Goal: Information Seeking & Learning: Learn about a topic

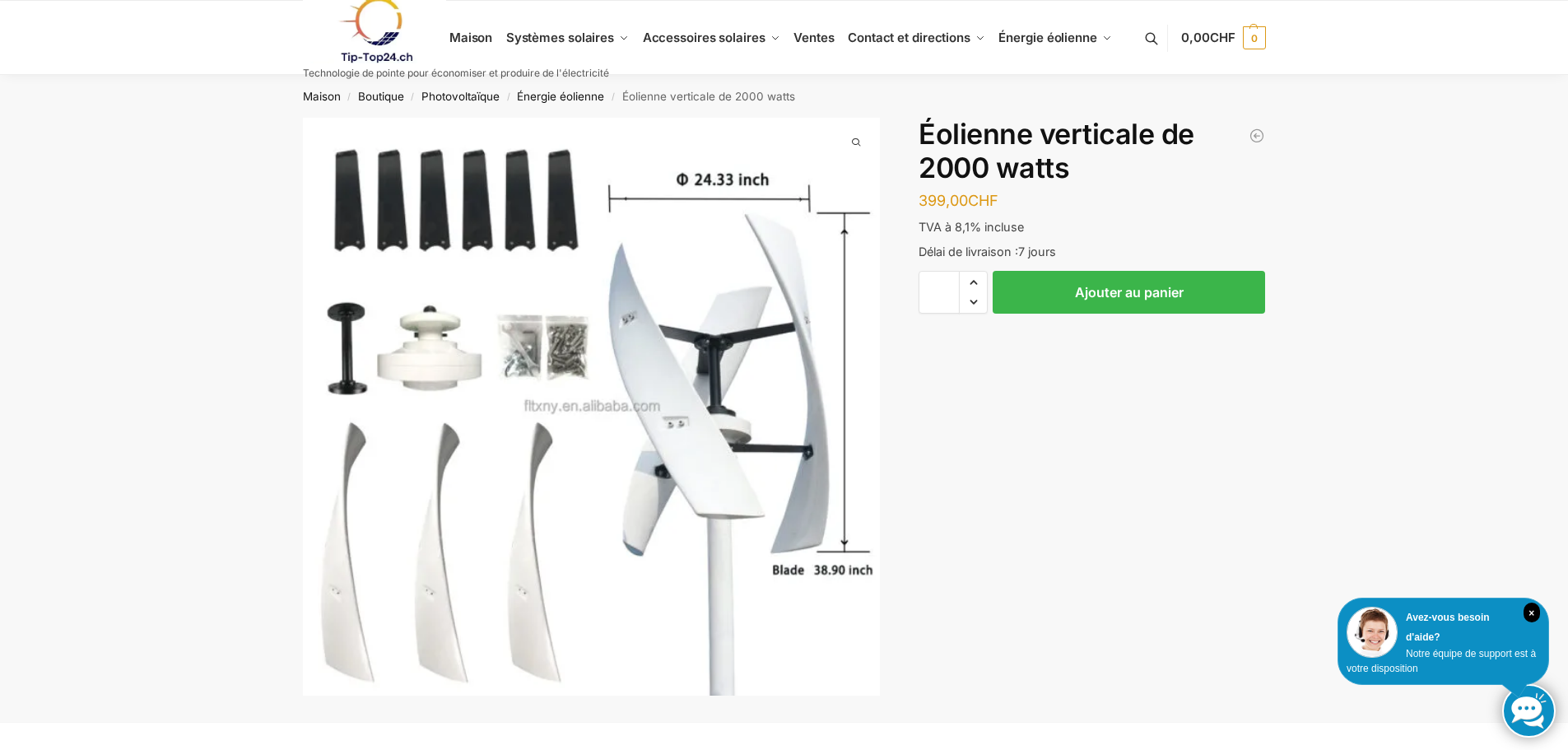
click at [998, 502] on div "Description Informations Complémentaires 399,00 CHF Ajouter au panier Éolienne …" at bounding box center [784, 420] width 1033 height 605
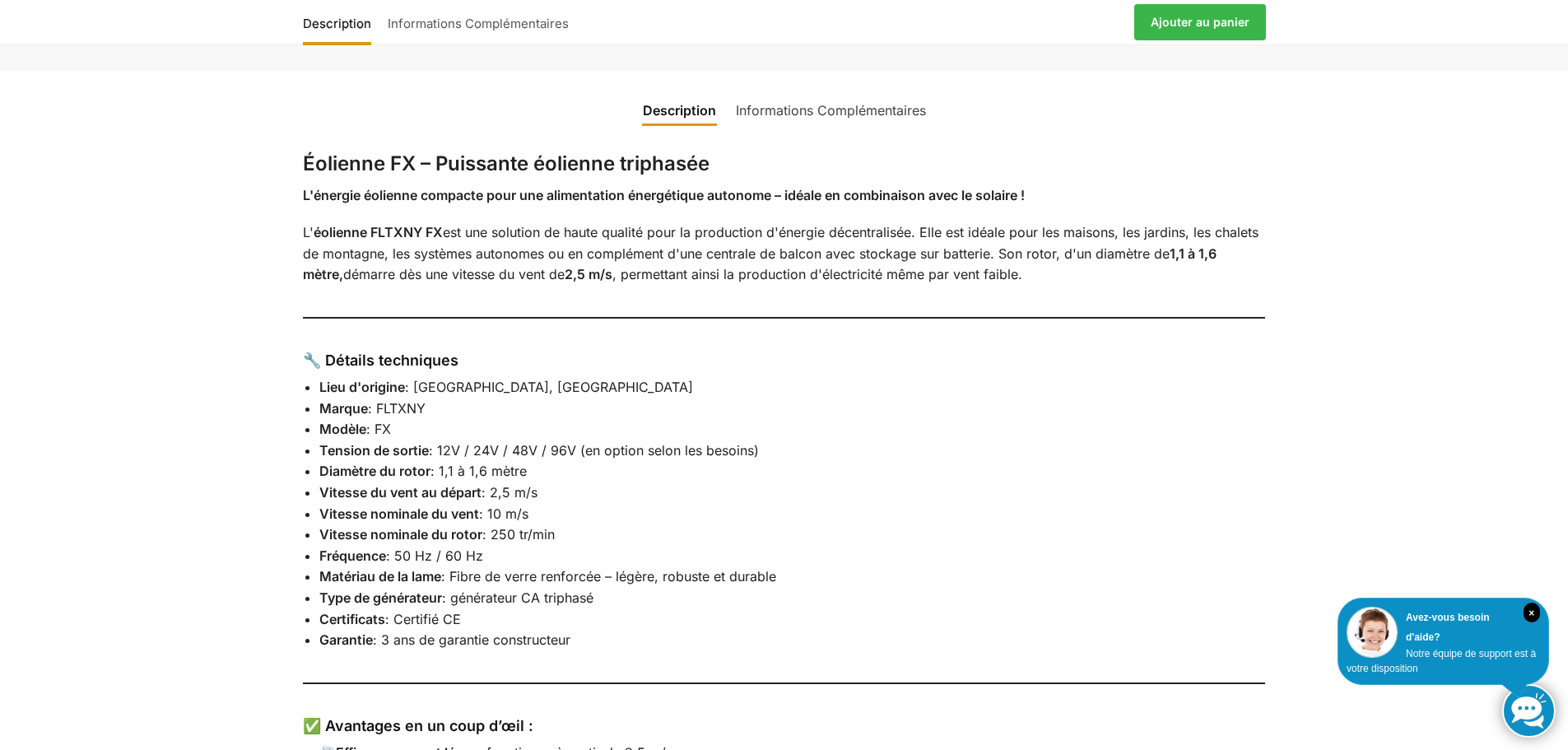
scroll to position [659, 0]
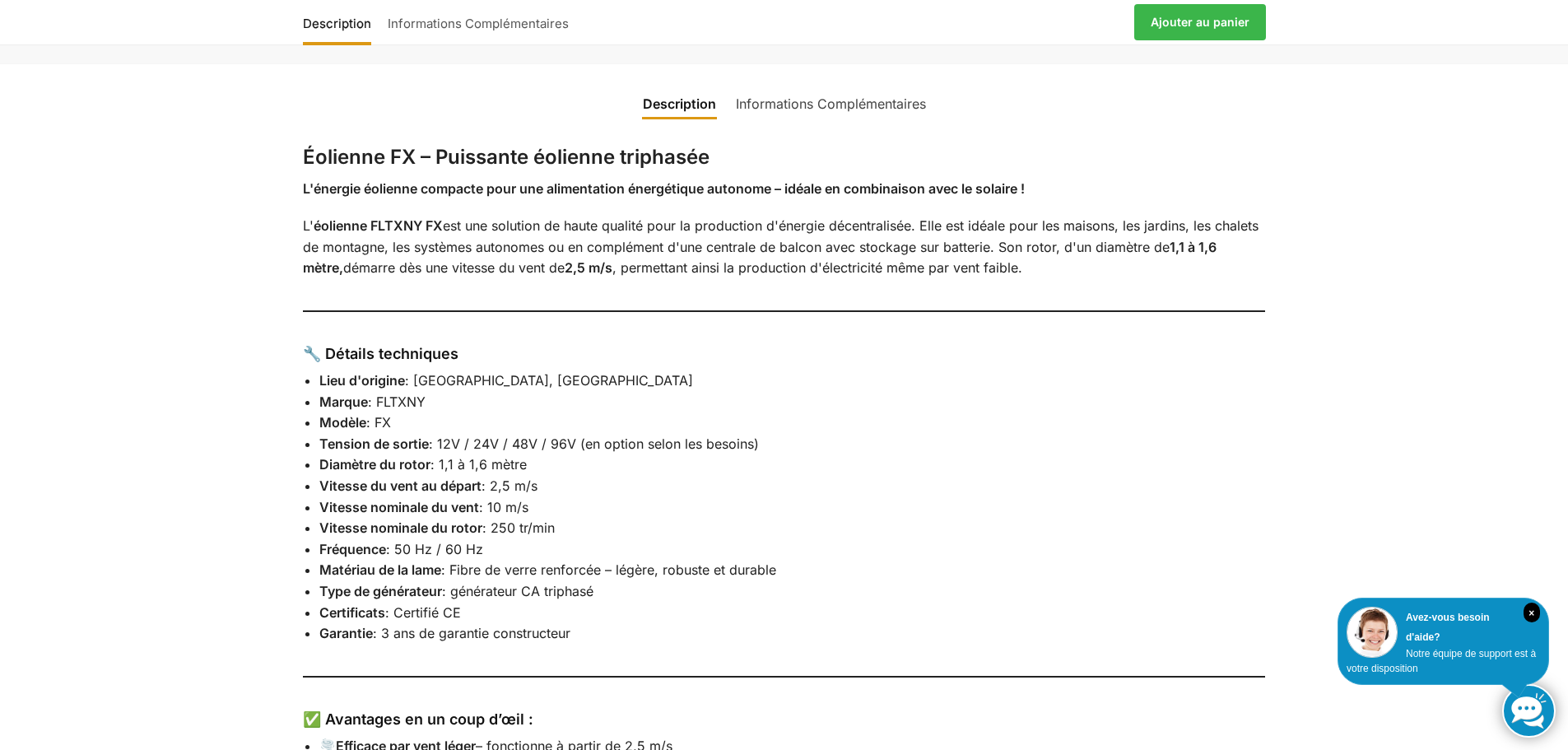
click at [427, 447] on font "Tension de sortie" at bounding box center [374, 443] width 110 height 17
click at [494, 451] on font ": 12V / 24V / 48V / 96V (en option selon les besoins)" at bounding box center [594, 443] width 330 height 17
click at [503, 449] on font ": 12V / 24V / 48V / 96V (en option selon les besoins)" at bounding box center [594, 443] width 330 height 17
drag, startPoint x: 524, startPoint y: 449, endPoint x: 532, endPoint y: 452, distance: 8.5
click at [529, 452] on li "Tension de sortie : 12V / 24V / 48V / 96V (en option selon les besoins)" at bounding box center [792, 444] width 947 height 21
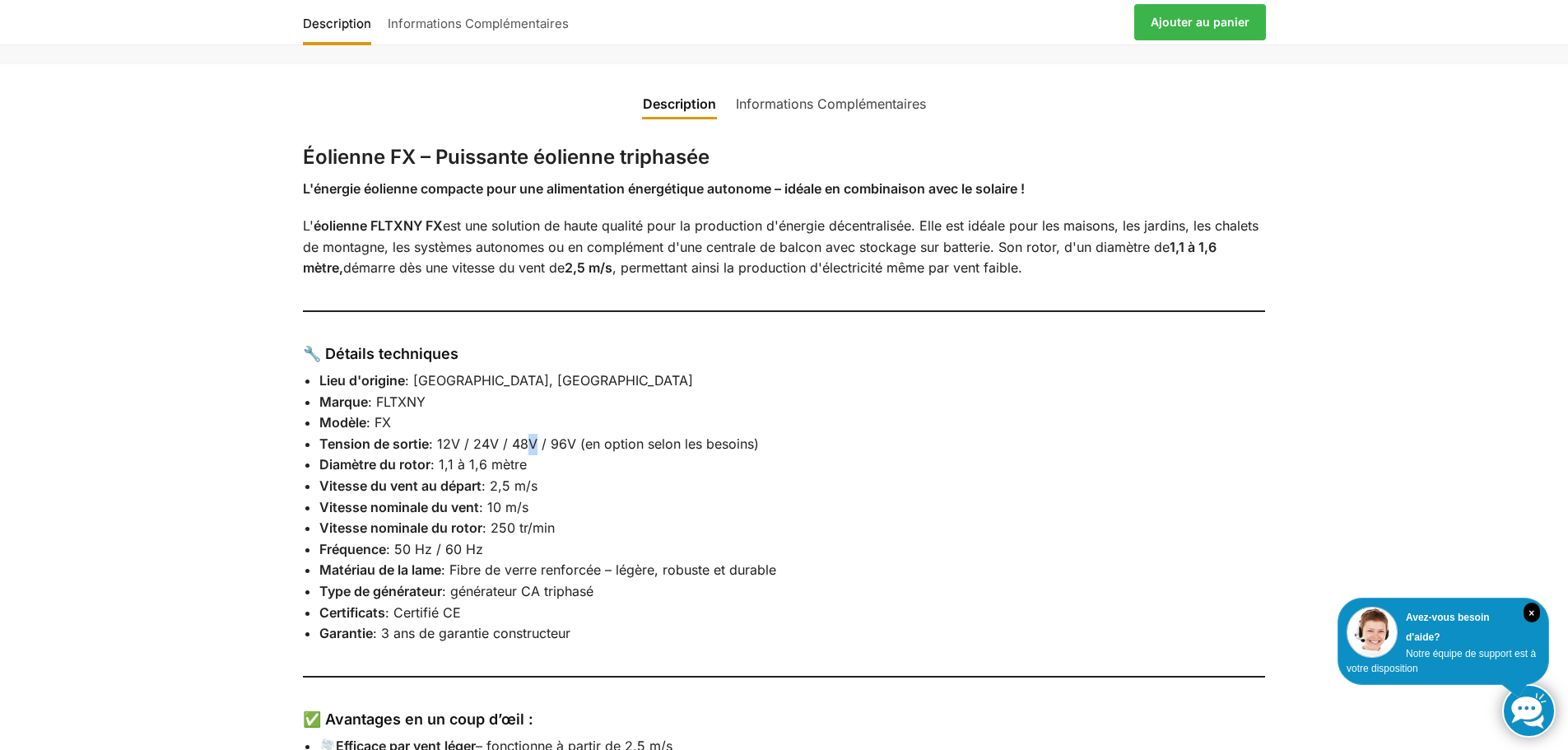
click at [532, 452] on li "Tension de sortie : 12V / 24V / 48V / 96V (en option selon les besoins)" at bounding box center [792, 444] width 947 height 21
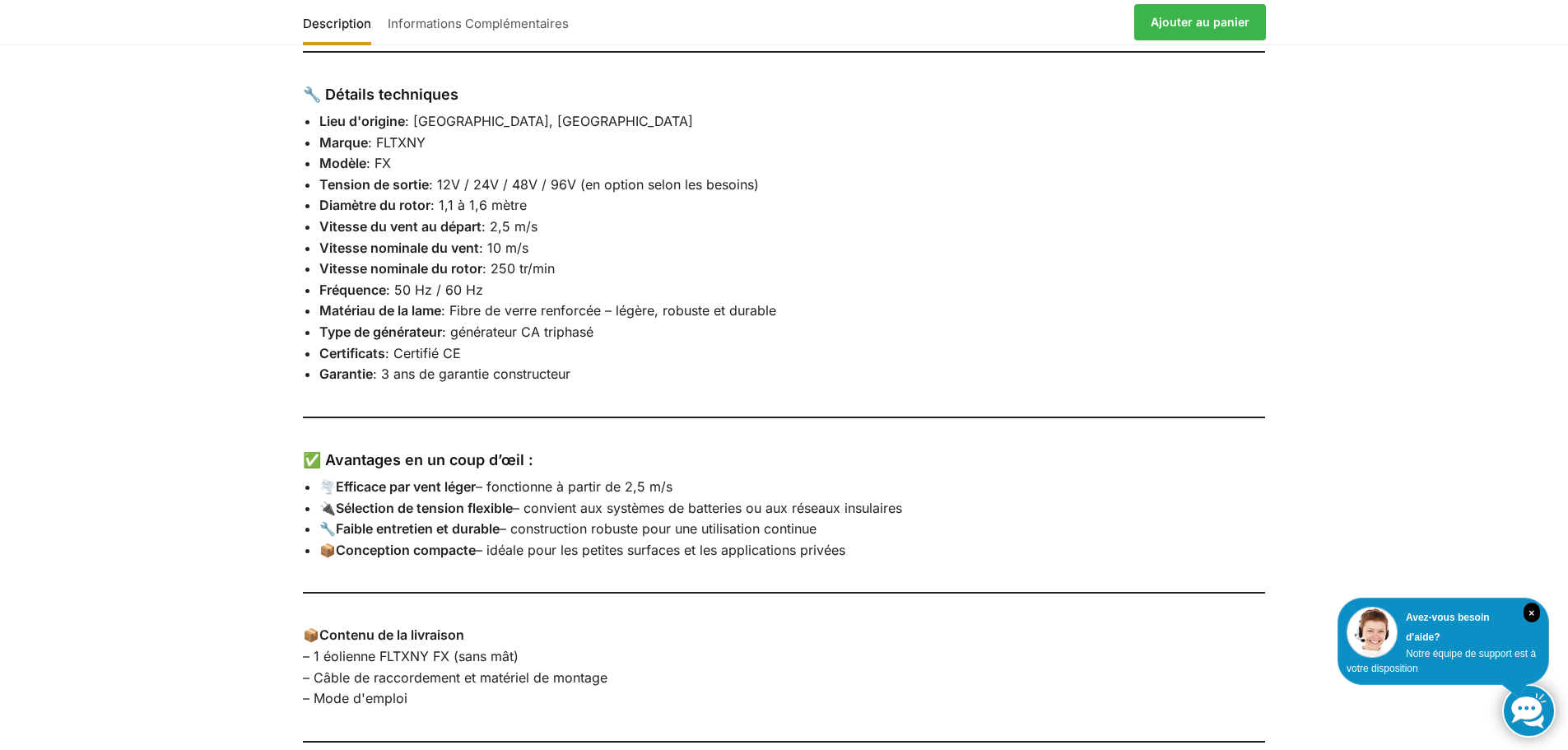
scroll to position [906, 0]
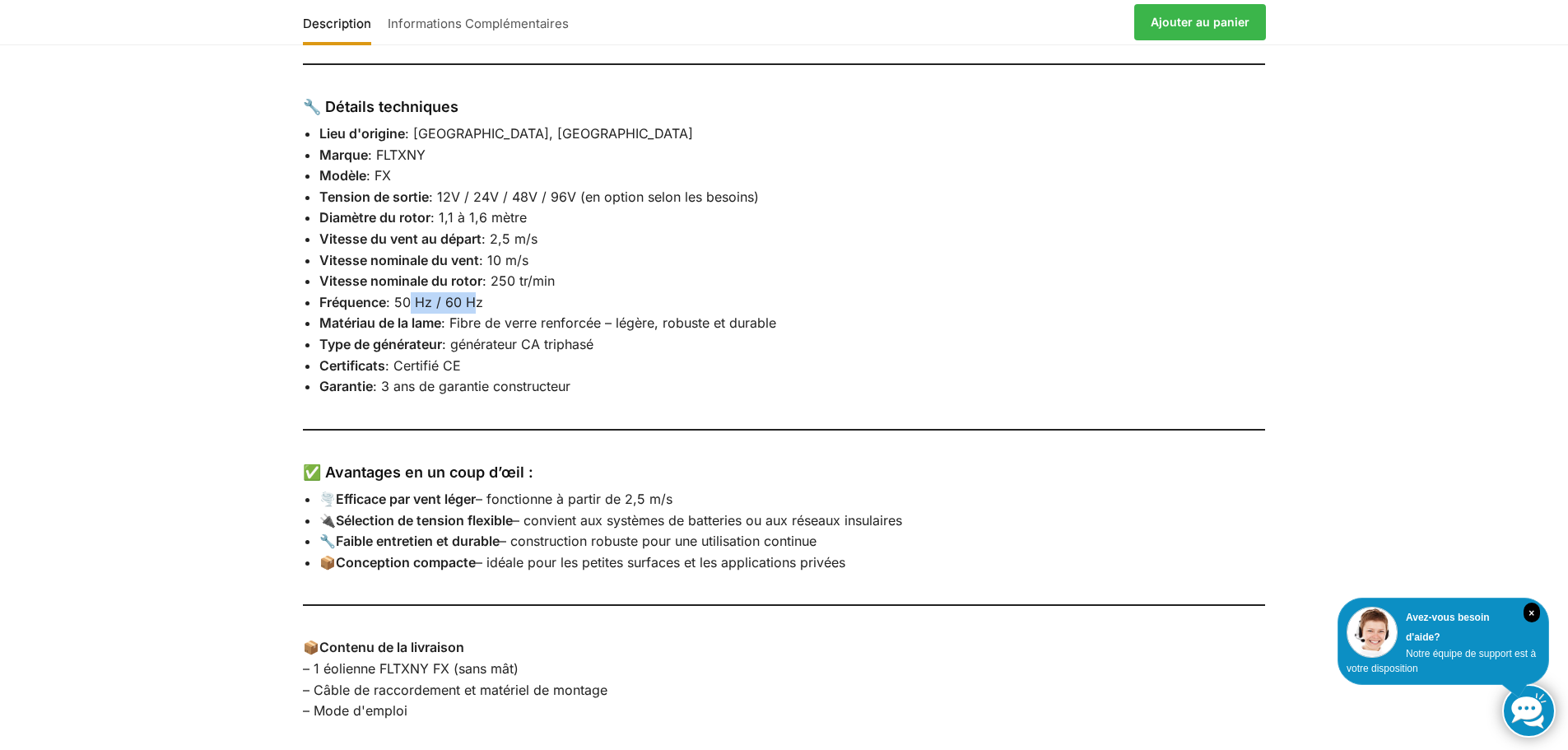
drag, startPoint x: 402, startPoint y: 294, endPoint x: 487, endPoint y: 317, distance: 88.1
click at [471, 310] on li "Fréquence : 50 Hz / 60 Hz" at bounding box center [792, 303] width 947 height 21
click at [475, 348] on font ": générateur CA triphasé" at bounding box center [518, 344] width 152 height 17
click at [556, 348] on font ": générateur CA triphasé" at bounding box center [518, 344] width 152 height 17
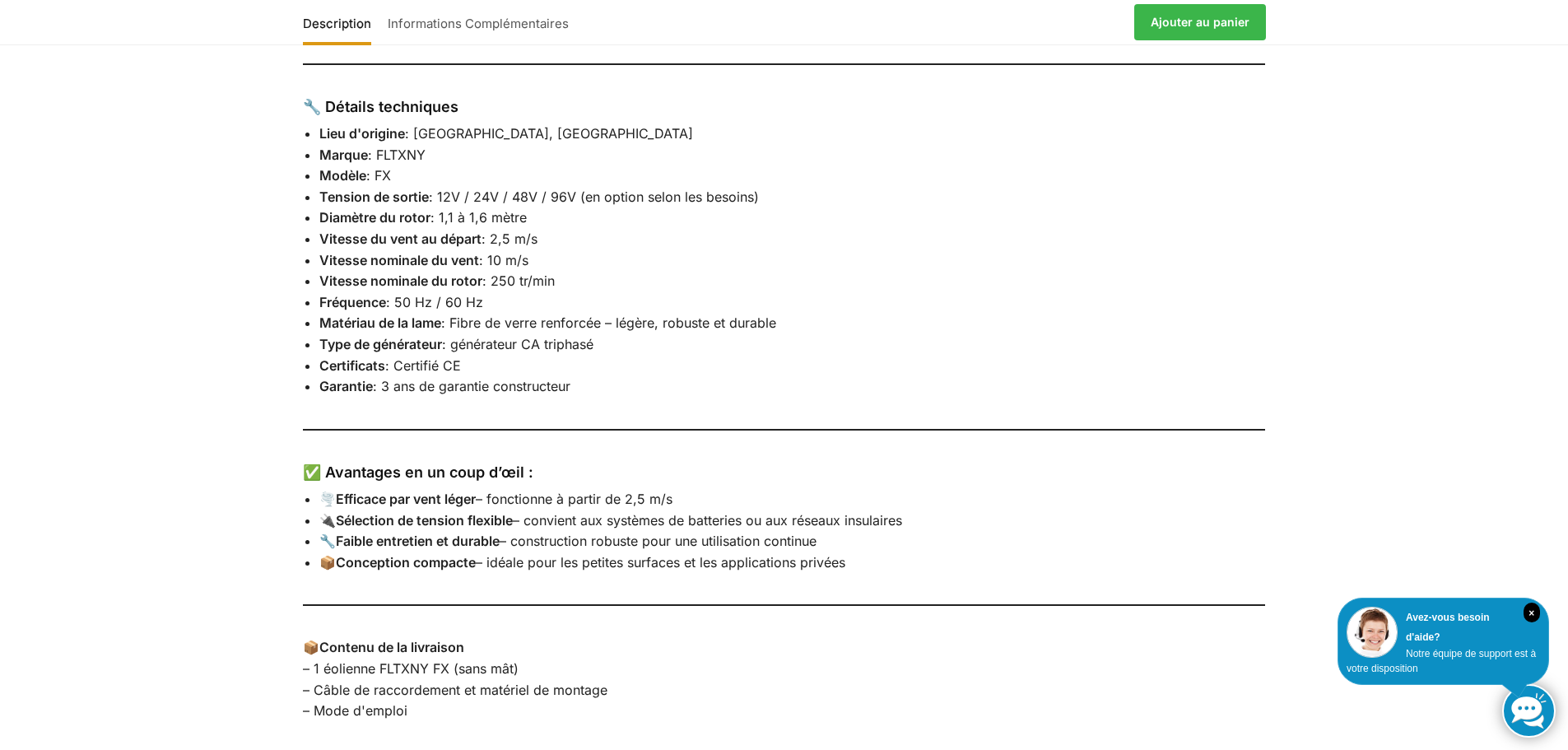
click at [556, 348] on font ": générateur CA triphasé" at bounding box center [518, 344] width 152 height 17
click at [539, 348] on font ": générateur CA triphasé" at bounding box center [518, 344] width 152 height 17
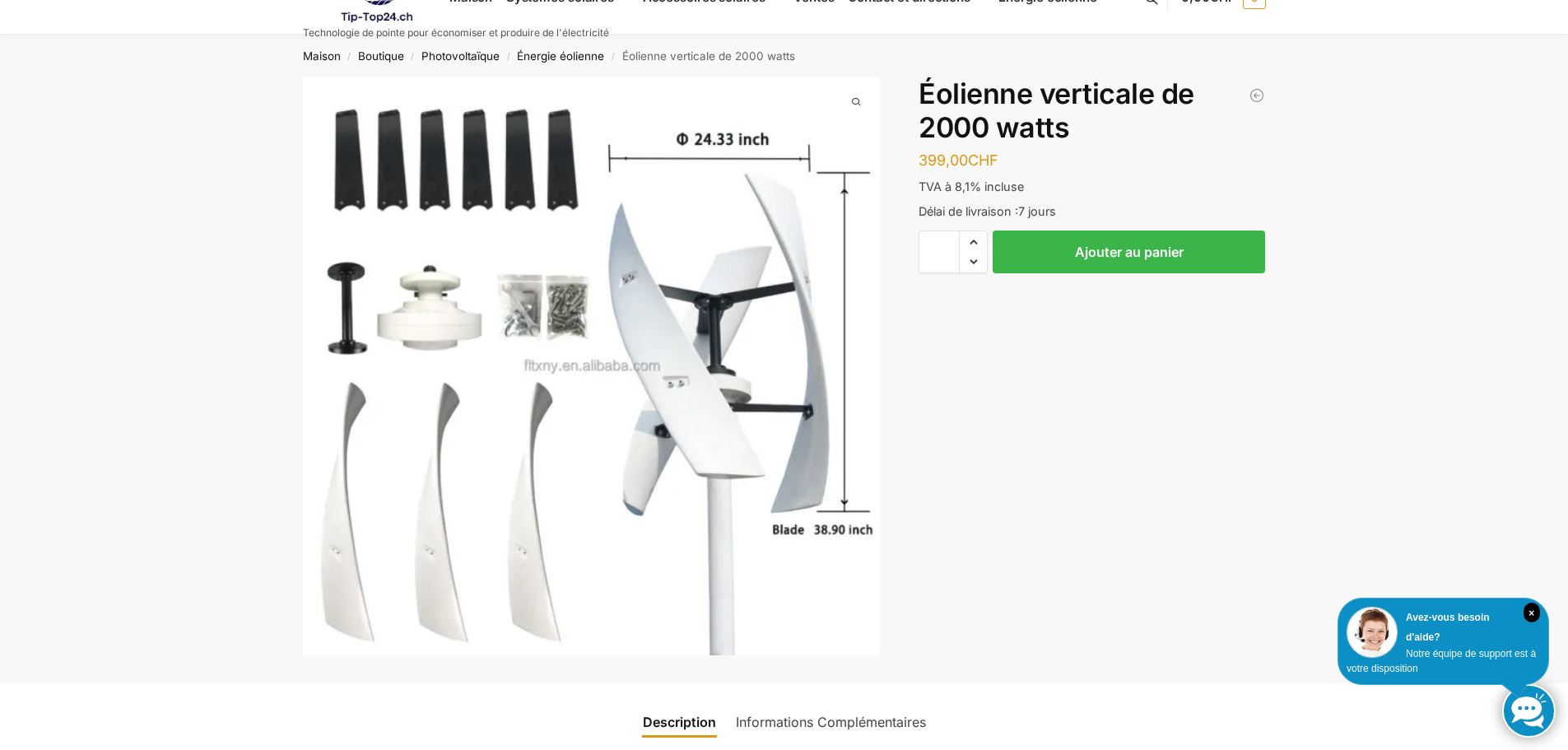
scroll to position [0, 0]
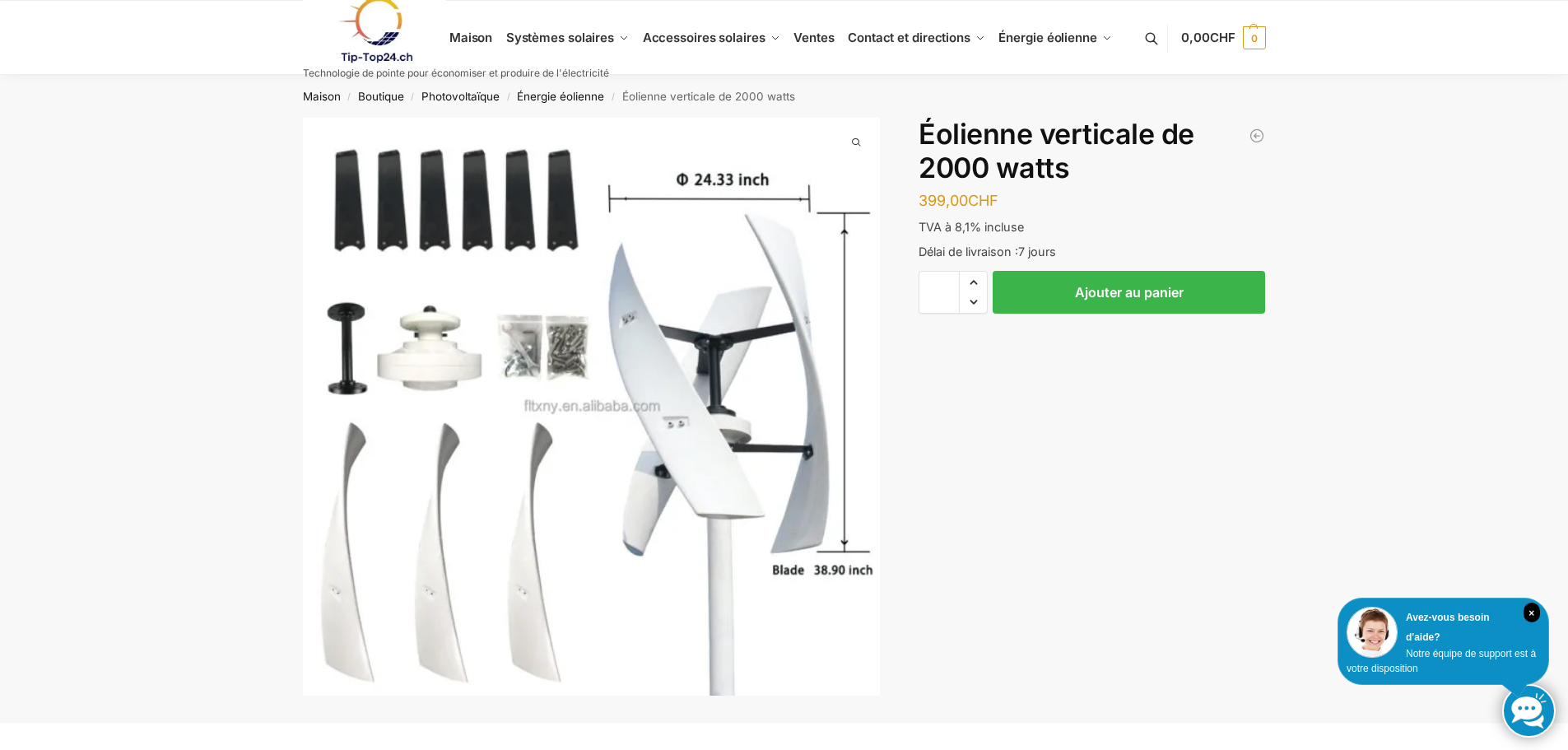
click at [564, 105] on nav "Maison / Boutique / Photovoltaïque / Énergie éolienne / Éolienne verticale de 2…" at bounding box center [784, 97] width 1022 height 43
click at [562, 95] on font "Énergie éolienne" at bounding box center [560, 96] width 87 height 13
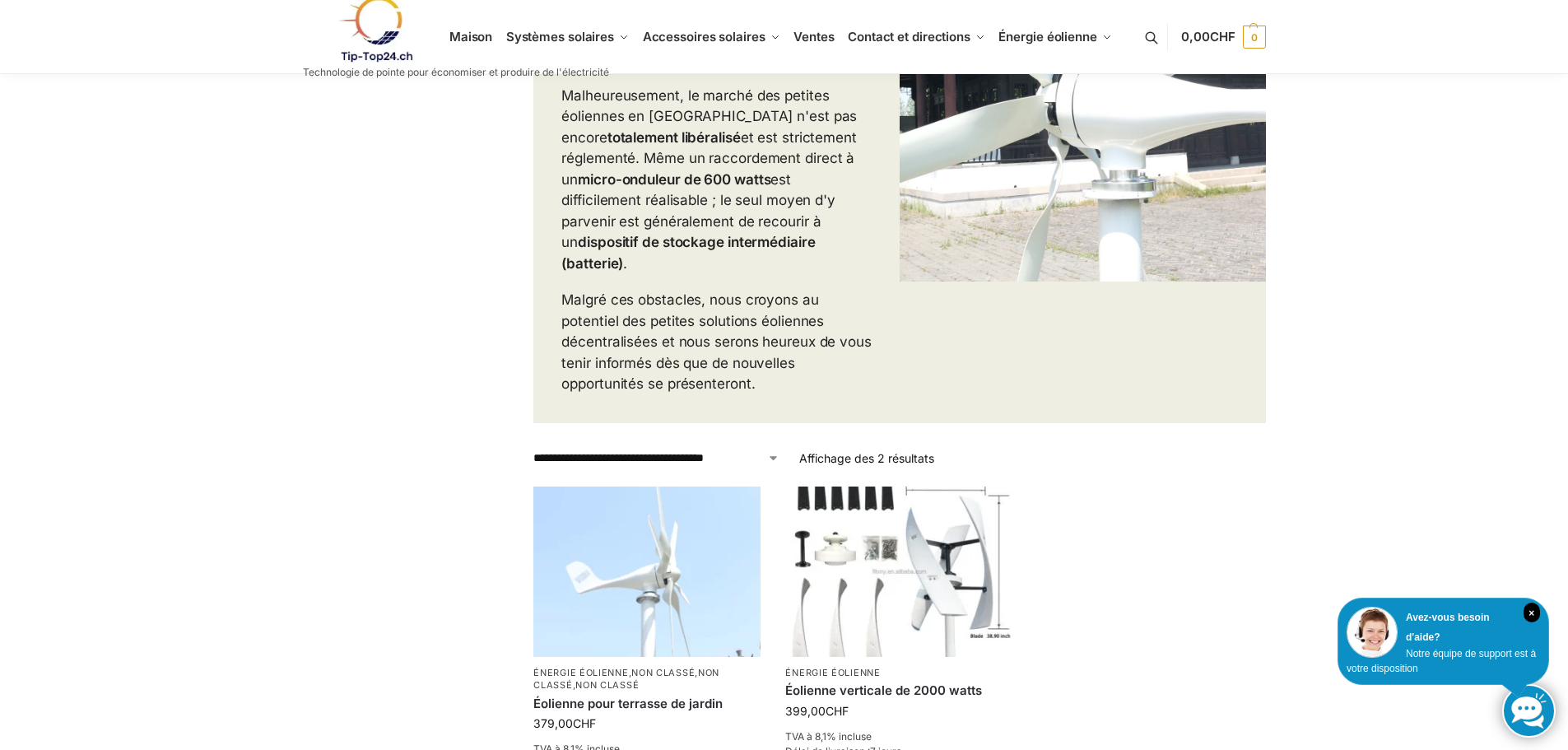
scroll to position [549, 0]
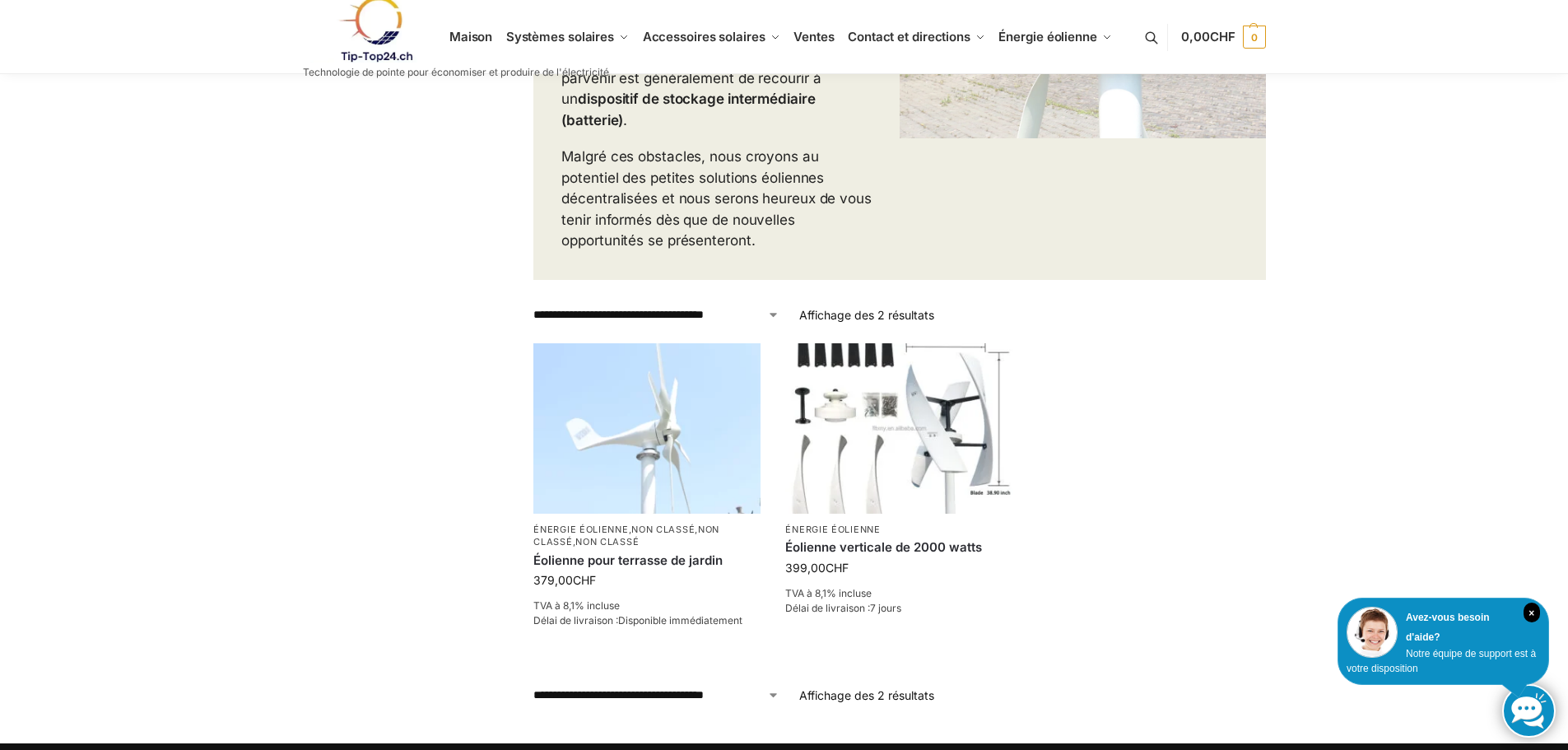
drag, startPoint x: 580, startPoint y: 281, endPoint x: 637, endPoint y: 258, distance: 61.5
